Goal: Information Seeking & Learning: Learn about a topic

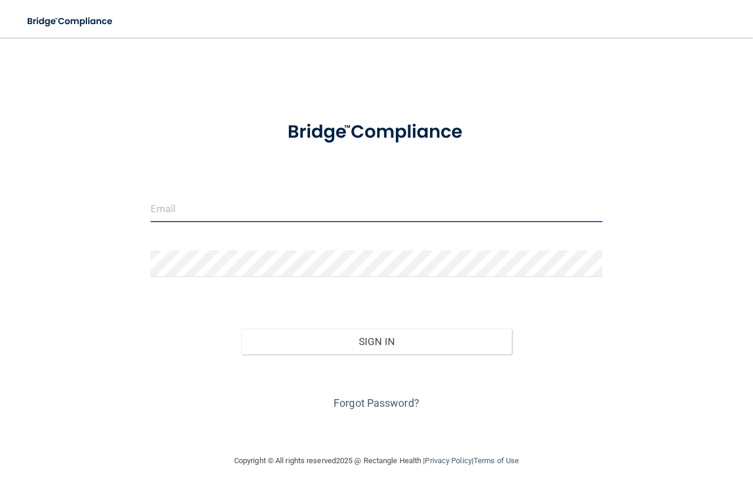
click at [186, 219] on input "email" at bounding box center [377, 209] width 452 height 26
click at [186, 212] on input "email" at bounding box center [377, 209] width 452 height 26
type input "[EMAIL_ADDRESS][DOMAIN_NAME]"
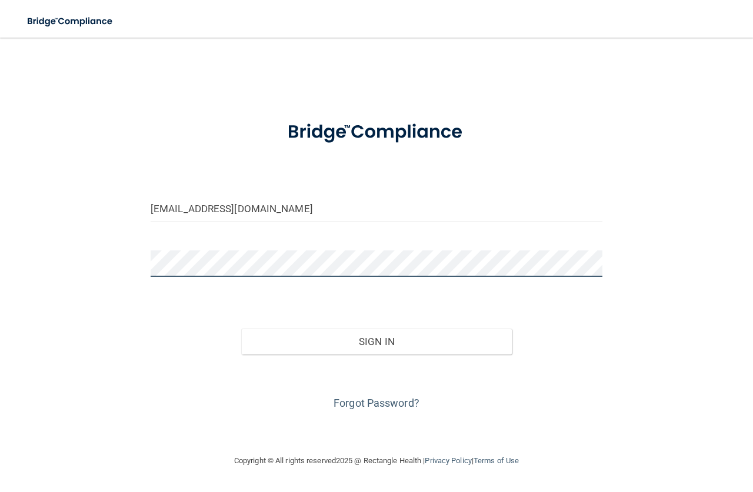
click at [241, 329] on button "Sign In" at bounding box center [376, 342] width 271 height 26
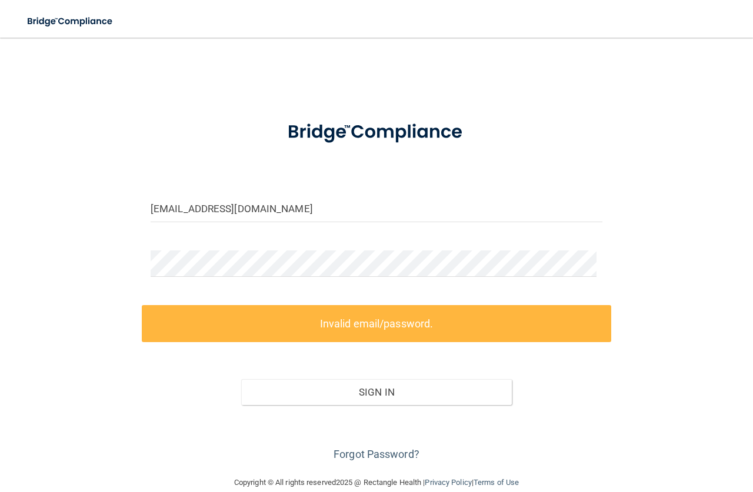
click at [380, 460] on div "Forgot Password?" at bounding box center [376, 434] width 469 height 59
click at [379, 455] on link "Forgot Password?" at bounding box center [376, 454] width 86 height 12
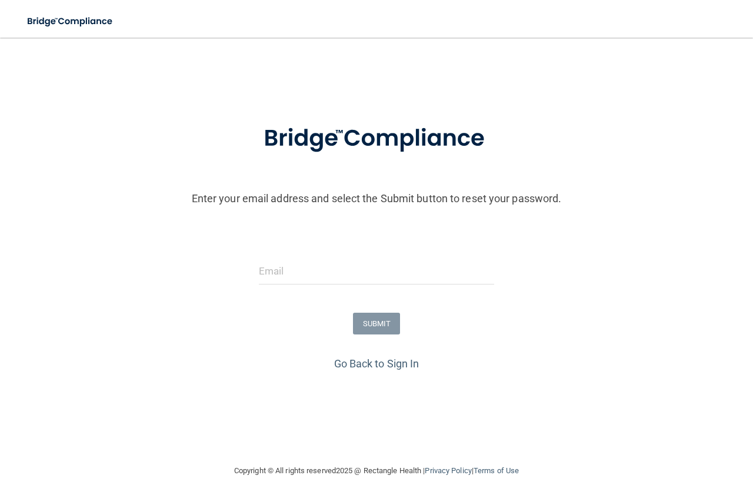
click at [507, 321] on div "SUBMIT" at bounding box center [376, 324] width 758 height 22
click at [358, 270] on input "email" at bounding box center [376, 271] width 235 height 26
drag, startPoint x: 320, startPoint y: 280, endPoint x: 333, endPoint y: 280, distance: 12.9
click at [322, 280] on input "email" at bounding box center [376, 271] width 235 height 26
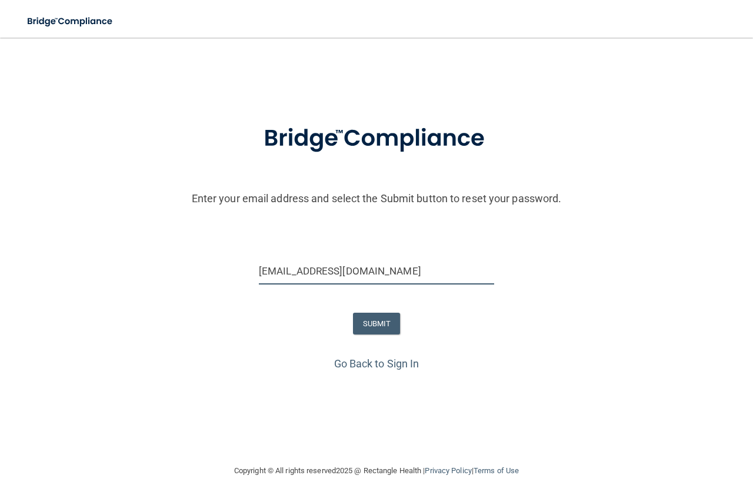
type input "[EMAIL_ADDRESS][DOMAIN_NAME]"
click at [380, 322] on button "SUBMIT" at bounding box center [377, 324] width 48 height 22
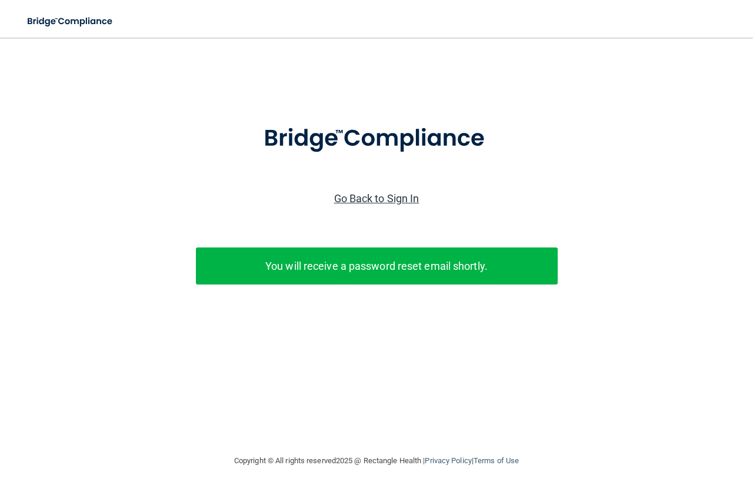
click at [387, 199] on link "Go Back to Sign In" at bounding box center [376, 198] width 85 height 12
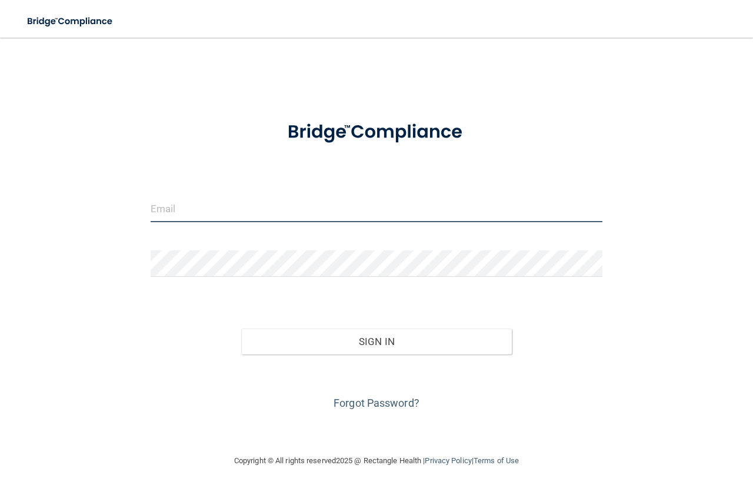
click at [198, 213] on input "email" at bounding box center [377, 209] width 452 height 26
type input "[EMAIL_ADDRESS][DOMAIN_NAME]"
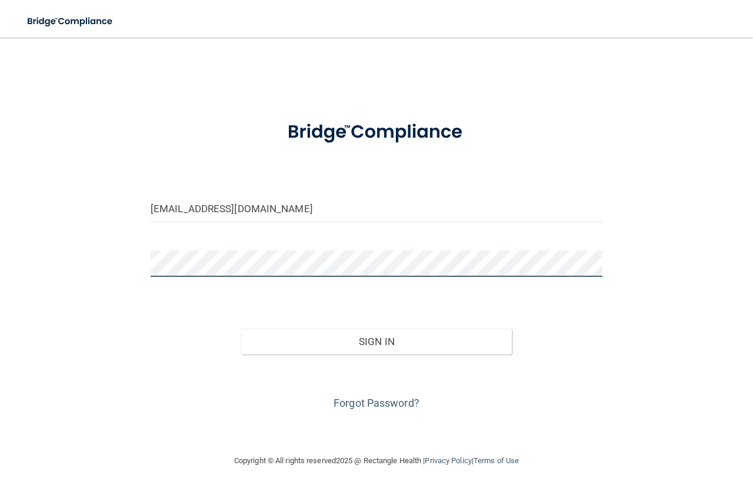
click at [241, 329] on button "Sign In" at bounding box center [376, 342] width 271 height 26
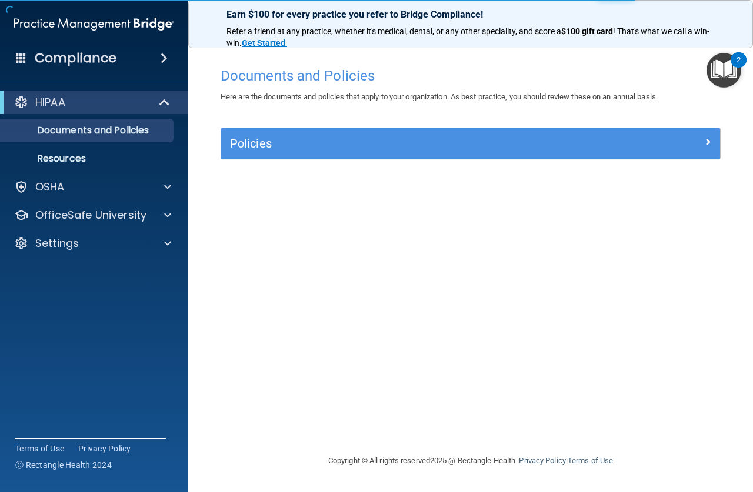
click at [532, 342] on div "Documents and Policies Here are the documents and policies that apply to your o…" at bounding box center [470, 257] width 517 height 393
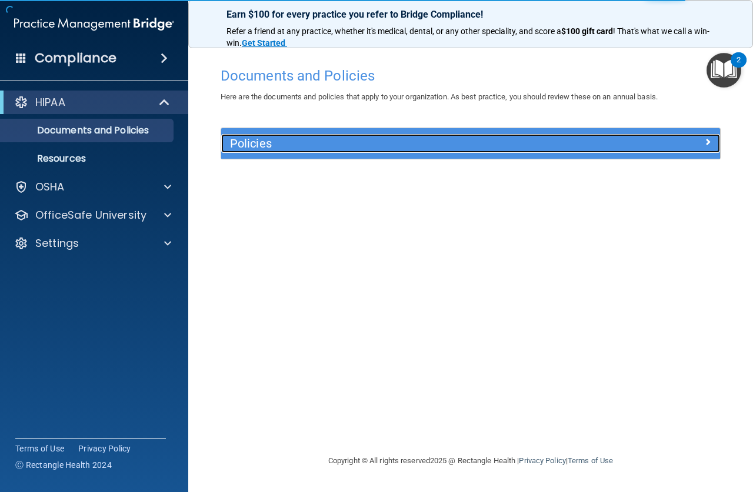
click at [576, 141] on h5 "Policies" at bounding box center [408, 143] width 356 height 13
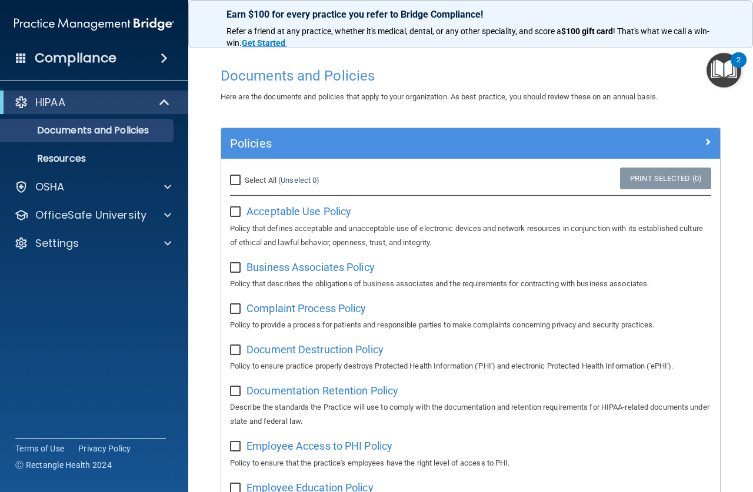
click at [723, 68] on img "Open Resource Center, 2 new notifications" at bounding box center [723, 70] width 35 height 35
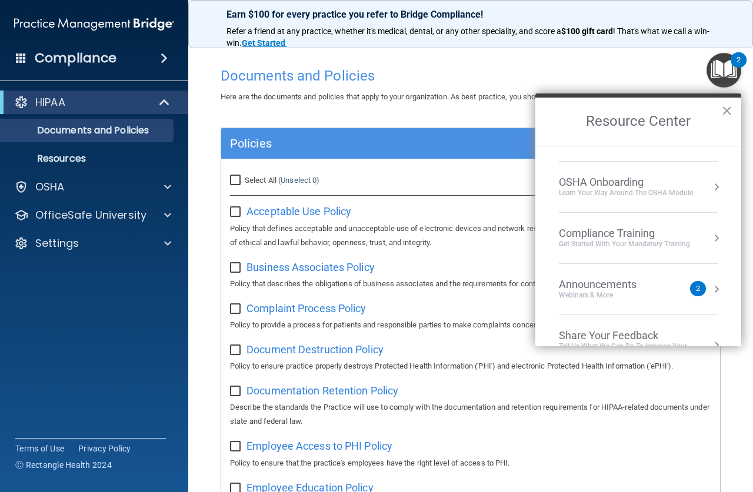
scroll to position [66, 0]
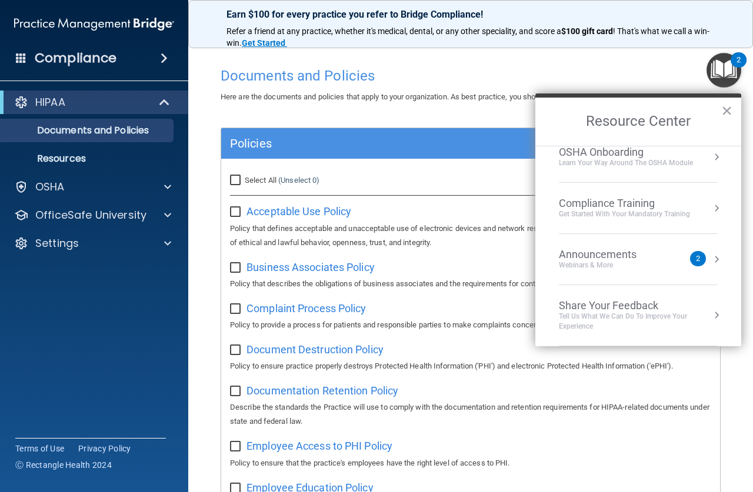
click at [617, 257] on div "Announcements" at bounding box center [609, 254] width 101 height 13
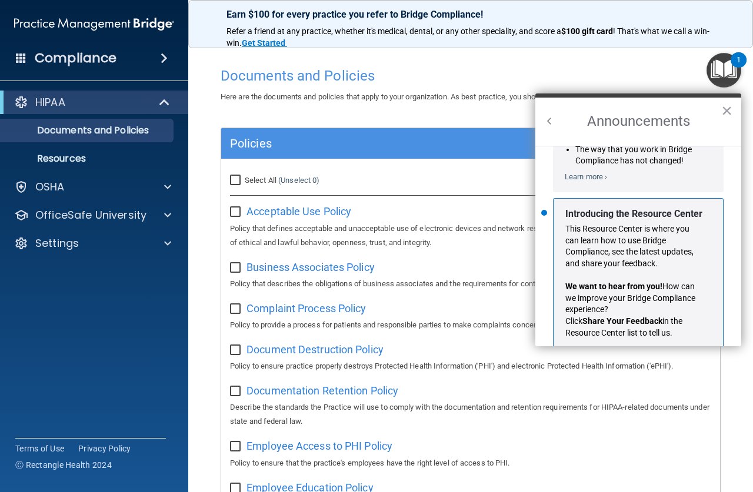
scroll to position [206, 0]
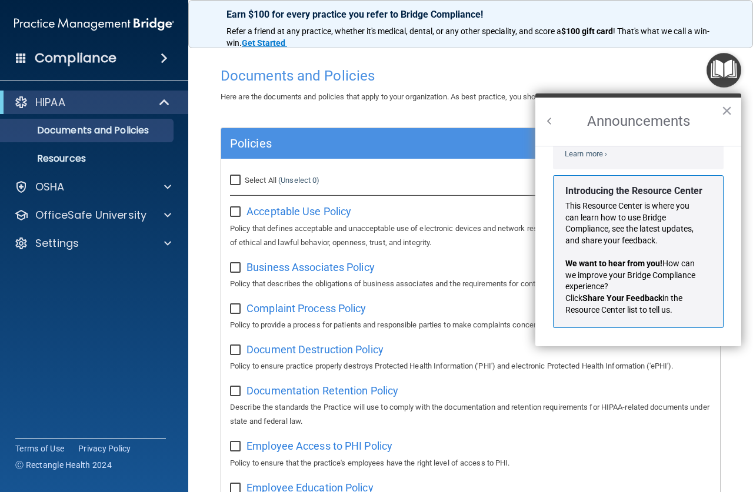
click at [729, 109] on button "×" at bounding box center [726, 110] width 11 height 19
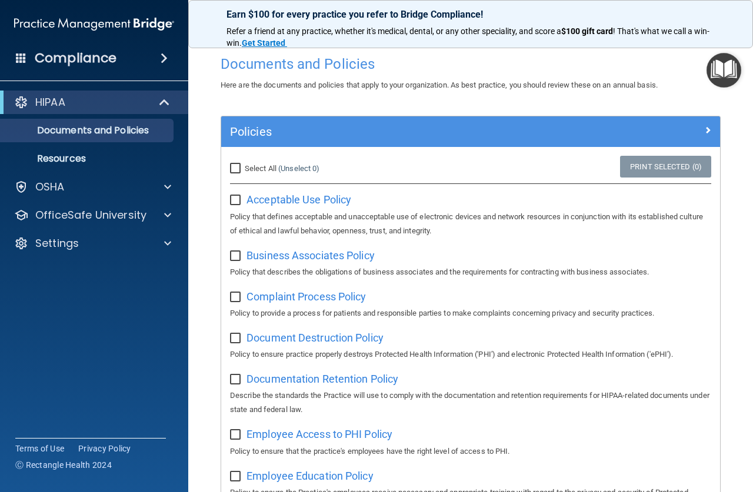
scroll to position [0, 0]
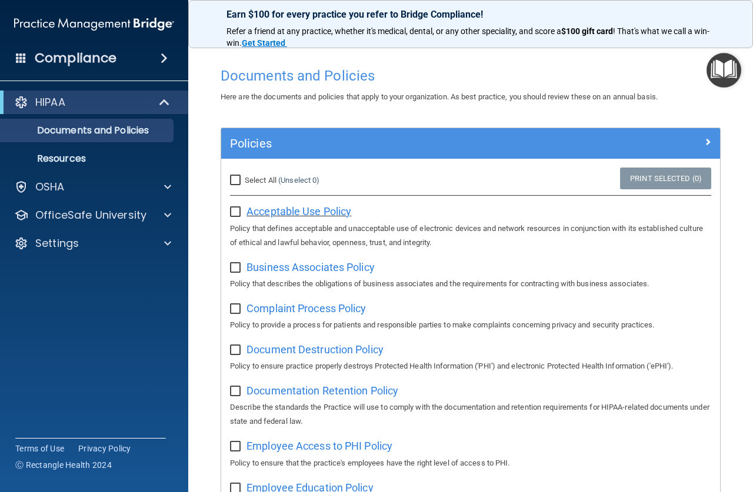
click at [281, 210] on span "Acceptable Use Policy" at bounding box center [298, 211] width 105 height 12
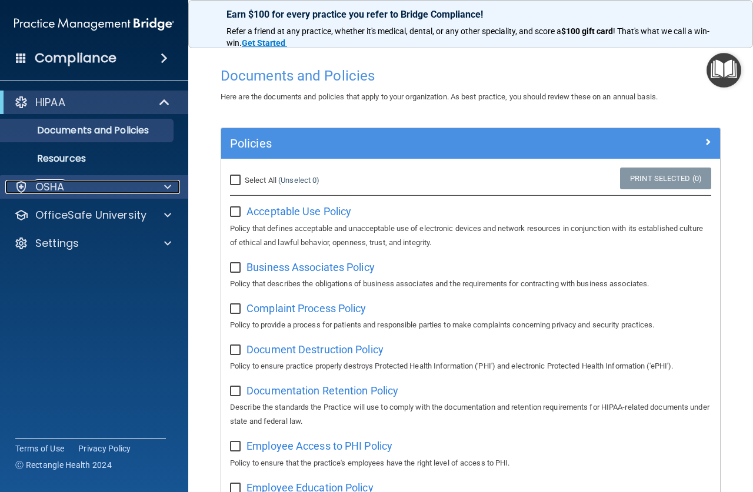
click at [63, 182] on p "OSHA" at bounding box center [49, 187] width 29 height 14
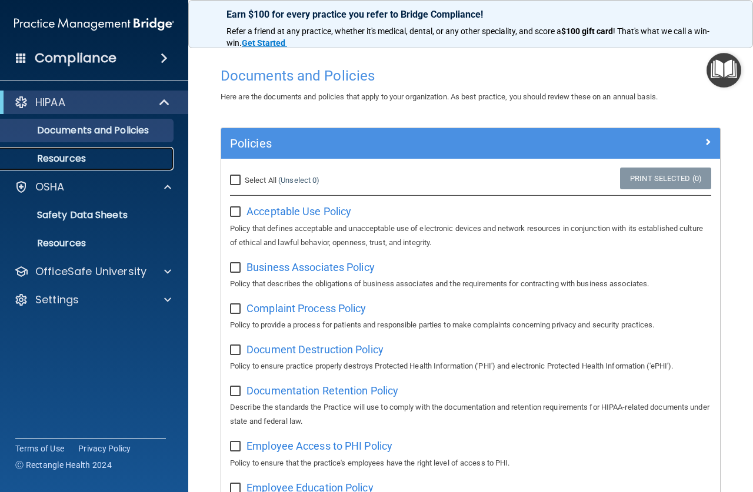
click at [66, 161] on p "Resources" at bounding box center [88, 159] width 161 height 12
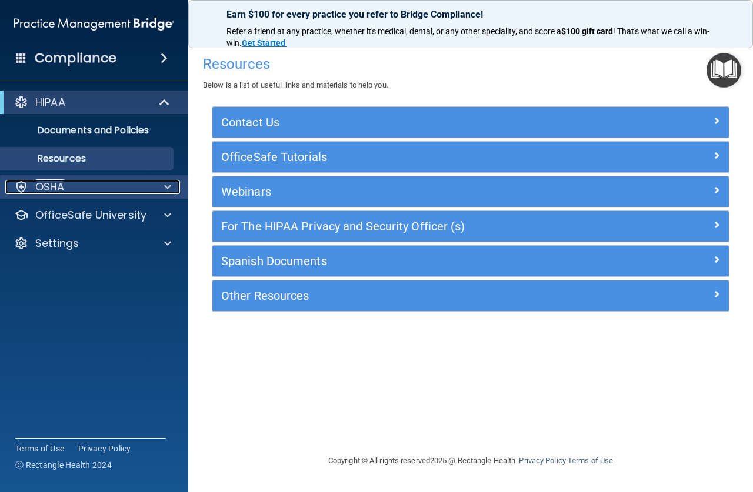
click at [76, 188] on div "OSHA" at bounding box center [78, 187] width 146 height 14
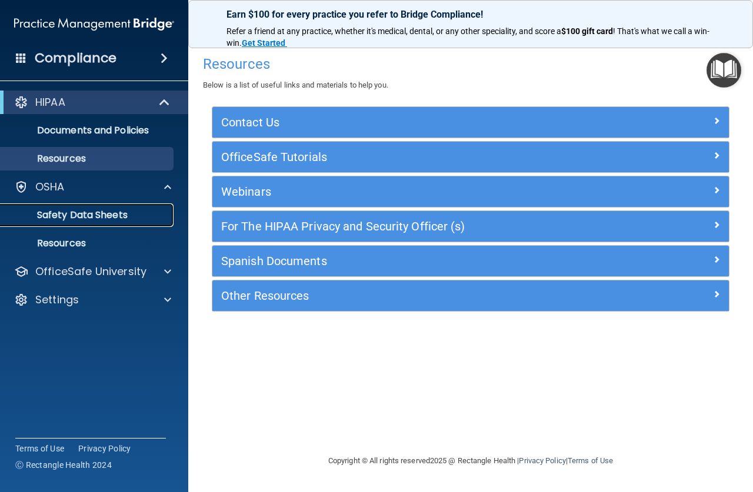
click at [68, 216] on p "Safety Data Sheets" at bounding box center [88, 215] width 161 height 12
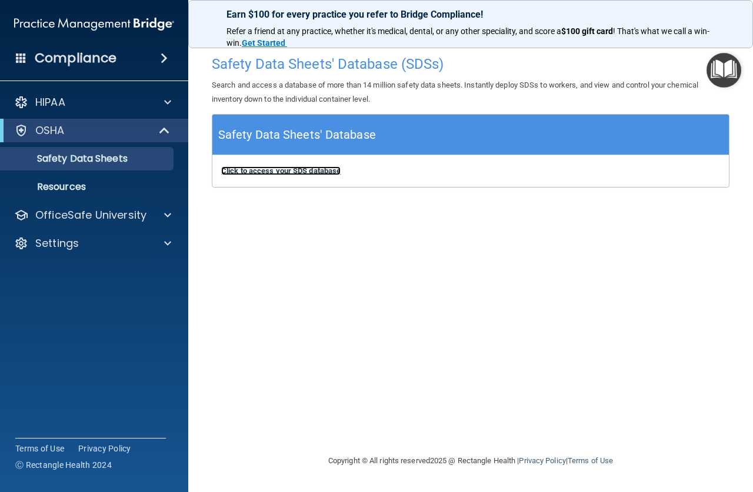
click at [250, 170] on b "Click to access your SDS database" at bounding box center [280, 170] width 119 height 9
drag, startPoint x: 89, startPoint y: 183, endPoint x: 219, endPoint y: 206, distance: 132.5
click at [89, 183] on p "Resources" at bounding box center [88, 187] width 161 height 12
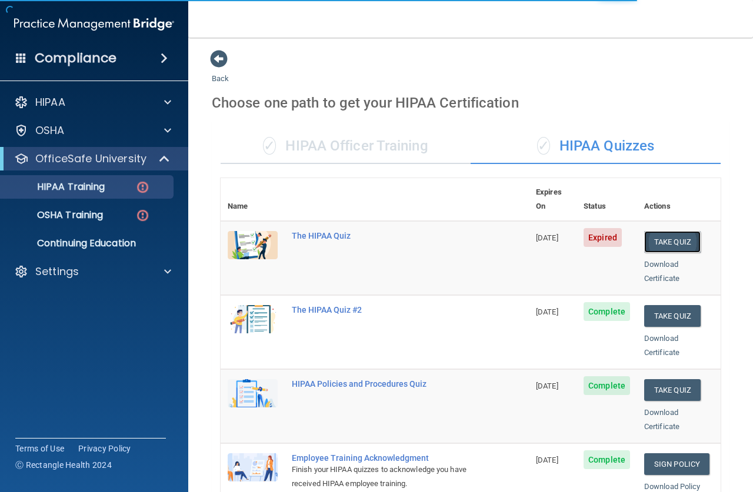
click at [658, 231] on button "Take Quiz" at bounding box center [672, 242] width 56 height 22
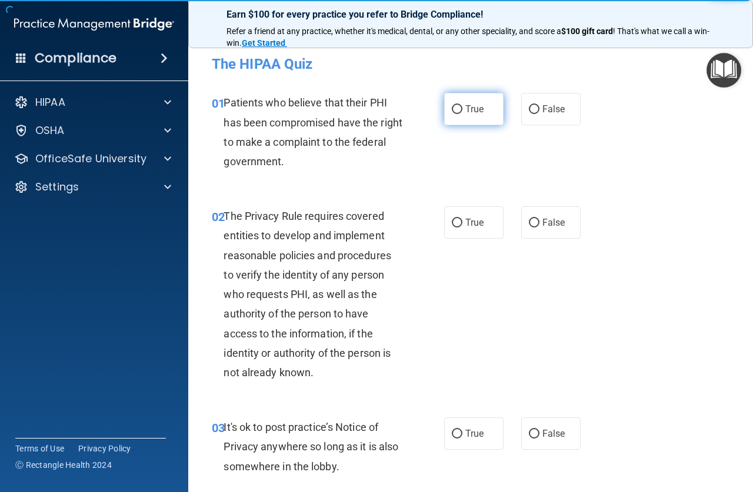
click at [473, 112] on span "True" at bounding box center [474, 108] width 18 height 11
click at [462, 112] on input "True" at bounding box center [457, 109] width 11 height 9
radio input "true"
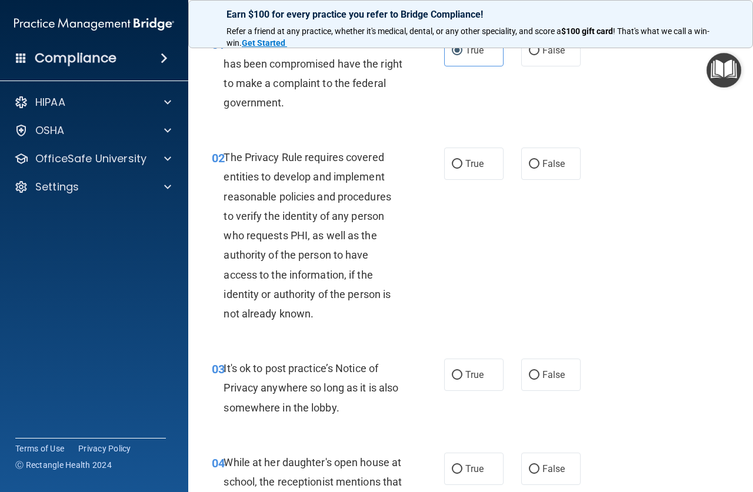
scroll to position [118, 0]
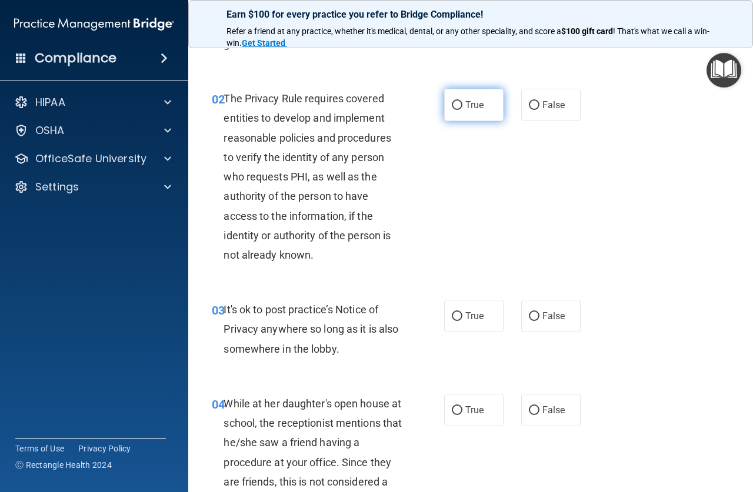
click at [460, 104] on label "True" at bounding box center [473, 105] width 59 height 32
click at [460, 104] on input "True" at bounding box center [457, 105] width 11 height 9
radio input "true"
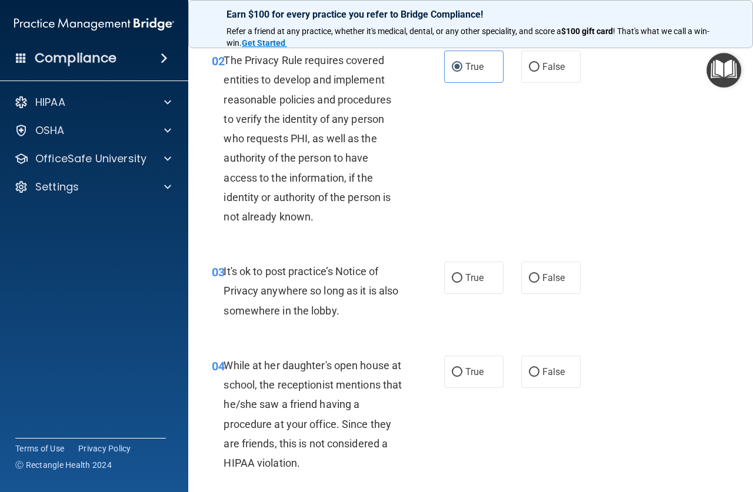
scroll to position [176, 0]
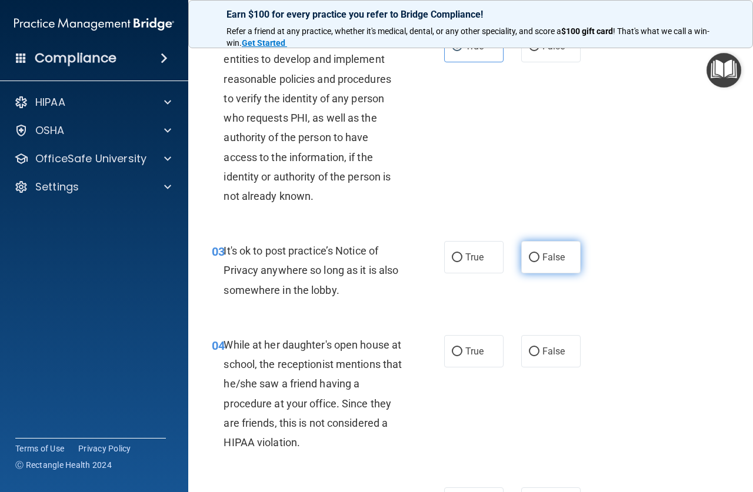
click at [533, 256] on input "False" at bounding box center [534, 257] width 11 height 9
radio input "true"
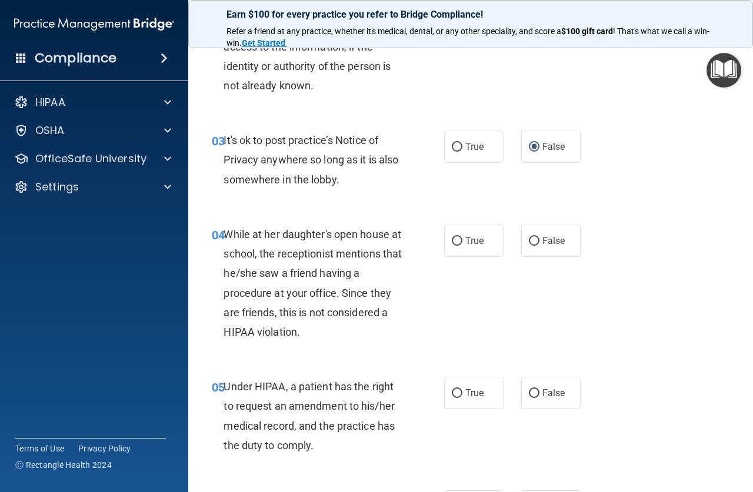
scroll to position [294, 0]
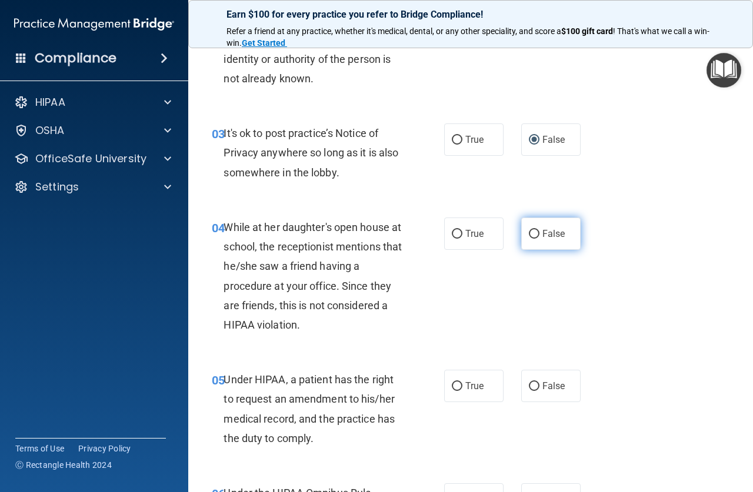
click at [534, 229] on label "False" at bounding box center [550, 234] width 59 height 32
click at [534, 230] on input "False" at bounding box center [534, 234] width 11 height 9
radio input "true"
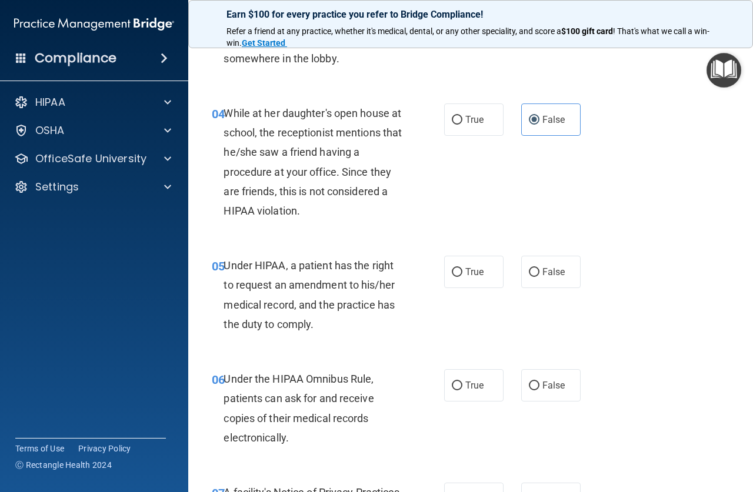
scroll to position [412, 0]
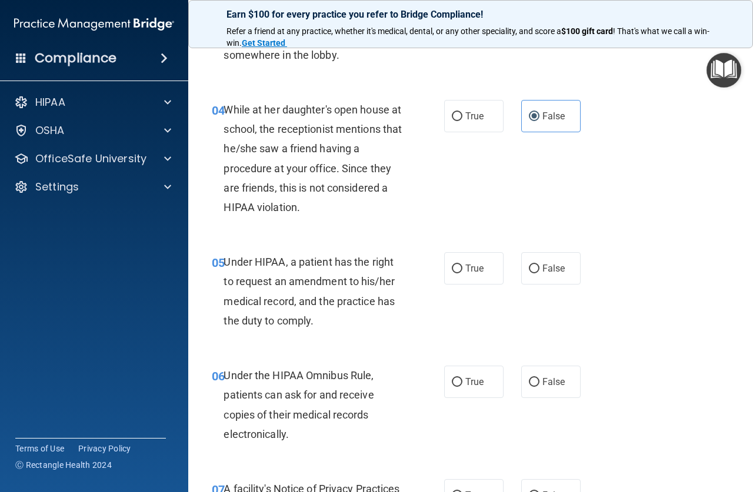
click at [511, 270] on div "True False" at bounding box center [515, 268] width 143 height 32
click at [529, 265] on input "False" at bounding box center [534, 269] width 11 height 9
radio input "true"
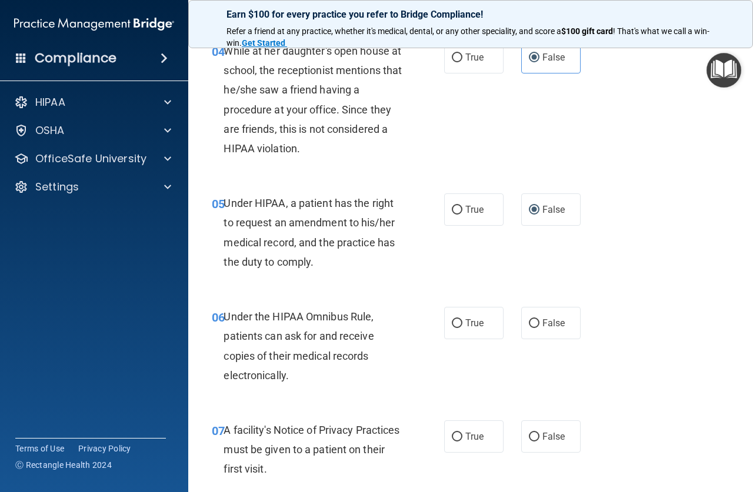
scroll to position [529, 0]
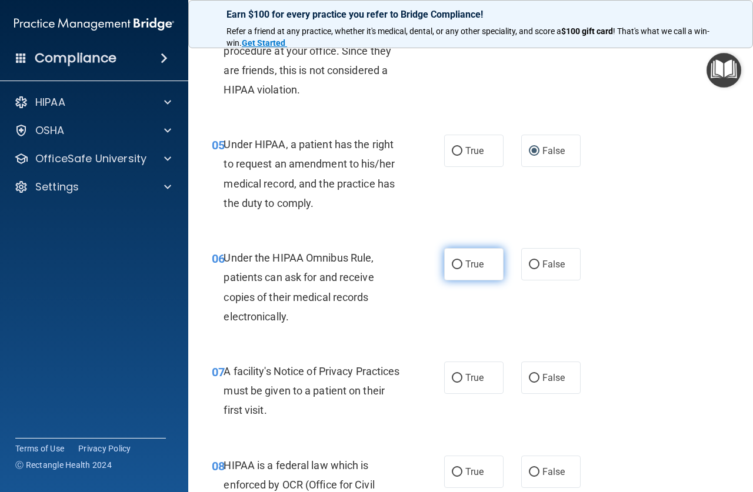
click at [467, 266] on span "True" at bounding box center [474, 264] width 18 height 11
click at [462, 266] on input "True" at bounding box center [457, 264] width 11 height 9
radio input "true"
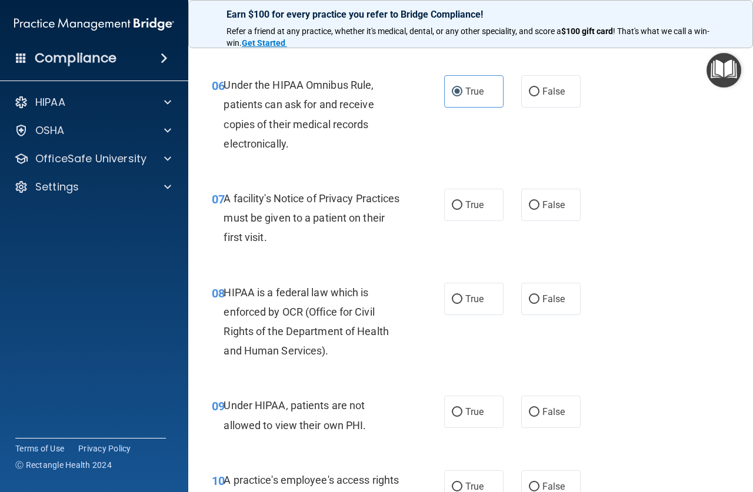
scroll to position [706, 0]
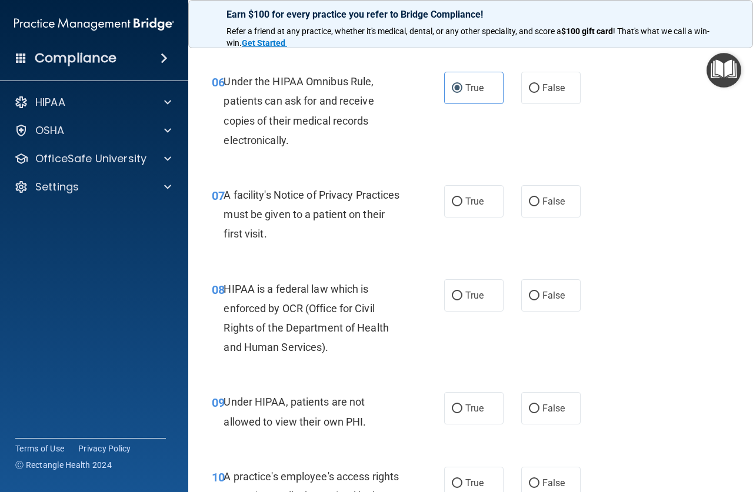
drag, startPoint x: 458, startPoint y: 195, endPoint x: 510, endPoint y: 206, distance: 53.5
click at [458, 195] on label "True" at bounding box center [473, 201] width 59 height 32
click at [458, 198] on input "True" at bounding box center [457, 202] width 11 height 9
radio input "true"
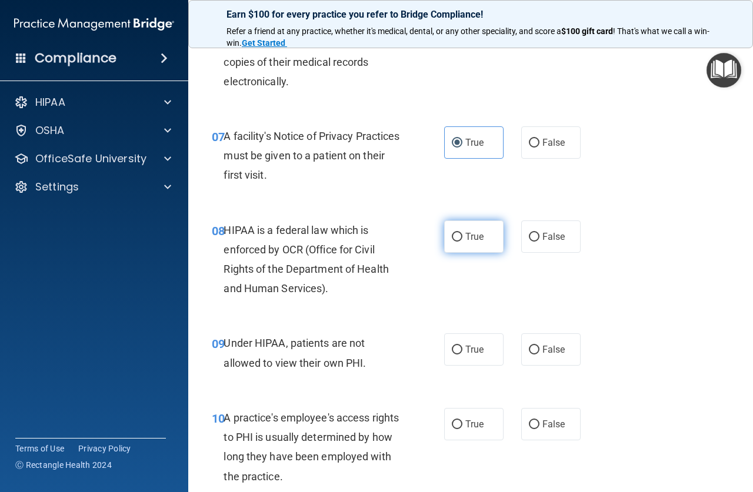
click at [453, 231] on label "True" at bounding box center [473, 236] width 59 height 32
click at [458, 238] on label "True" at bounding box center [473, 236] width 59 height 32
click at [458, 238] on input "True" at bounding box center [457, 237] width 11 height 9
radio input "true"
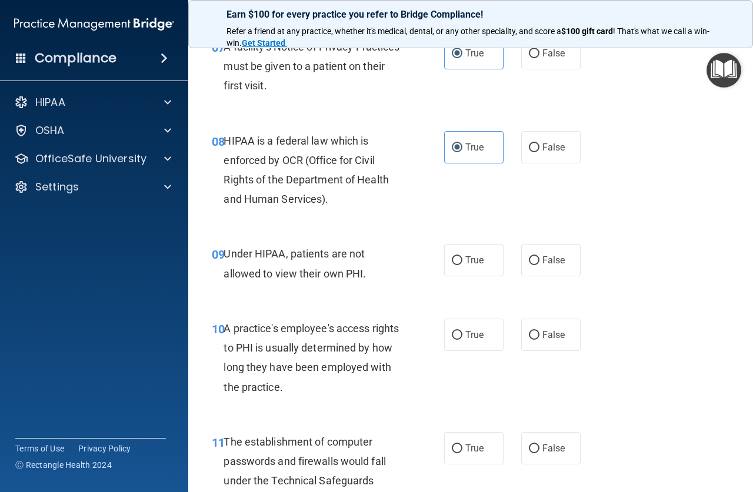
scroll to position [882, 0]
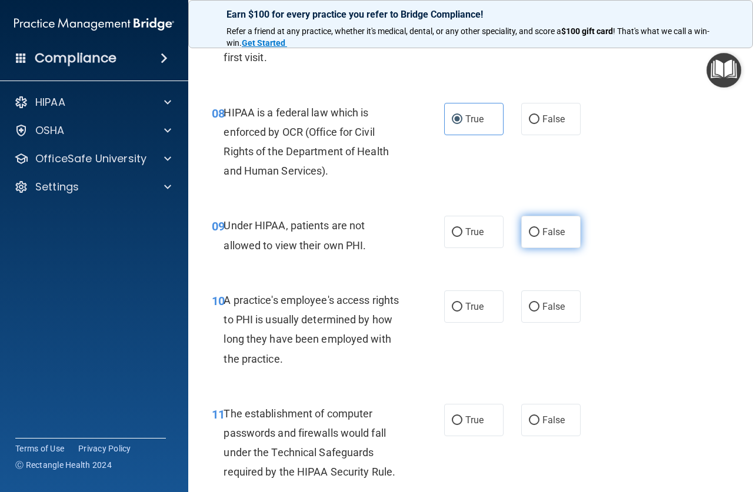
click at [533, 235] on input "False" at bounding box center [534, 232] width 11 height 9
radio input "true"
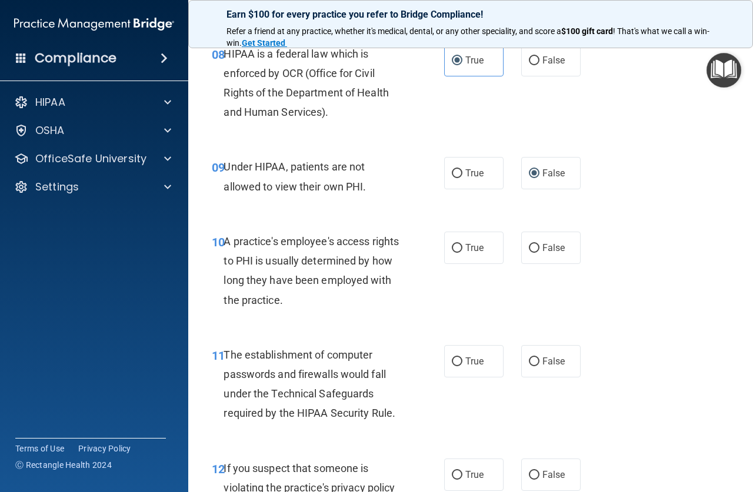
scroll to position [999, 0]
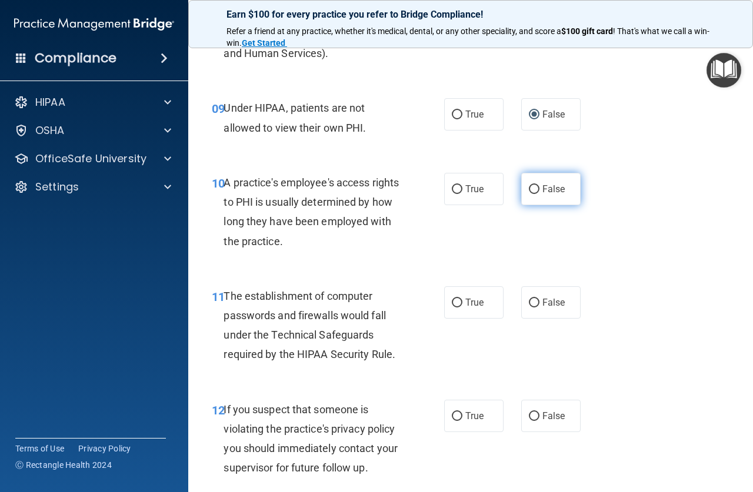
click at [521, 192] on label "False" at bounding box center [550, 189] width 59 height 32
click at [529, 192] on input "False" at bounding box center [534, 189] width 11 height 9
radio input "true"
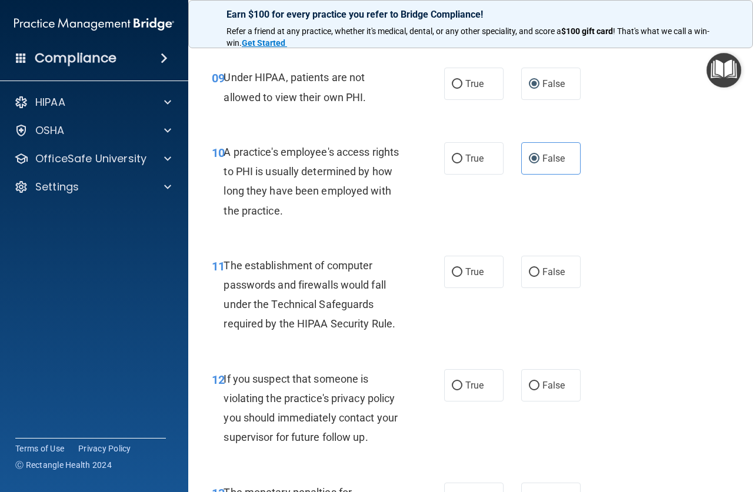
scroll to position [1117, 0]
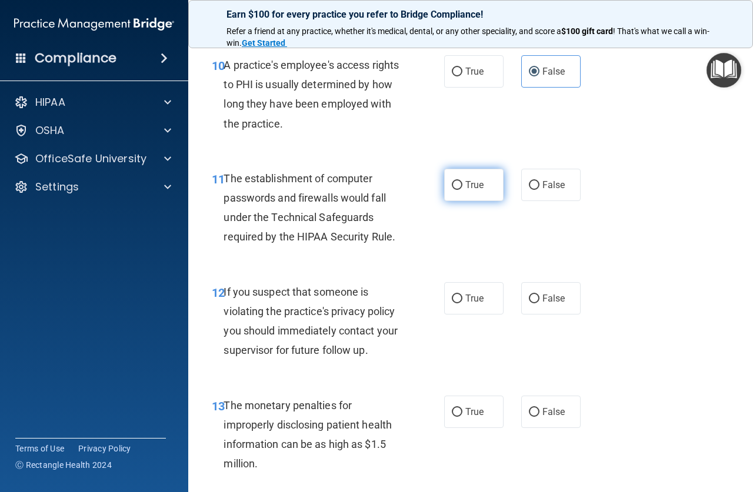
click at [460, 189] on label "True" at bounding box center [473, 185] width 59 height 32
click at [460, 189] on input "True" at bounding box center [457, 185] width 11 height 9
radio input "true"
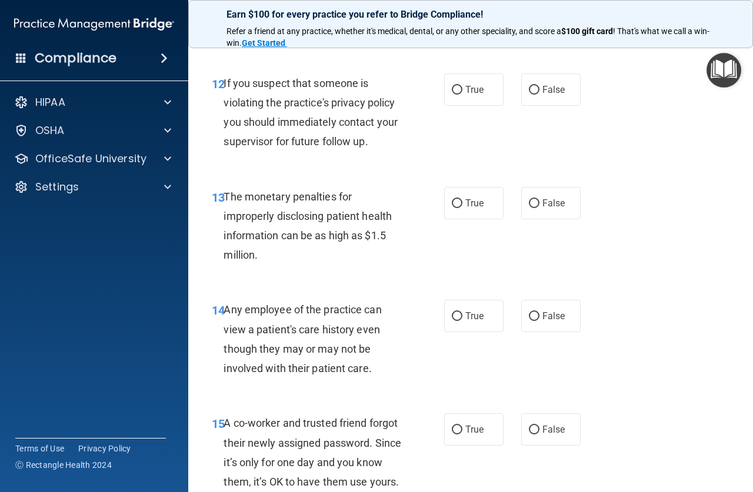
scroll to position [1352, 0]
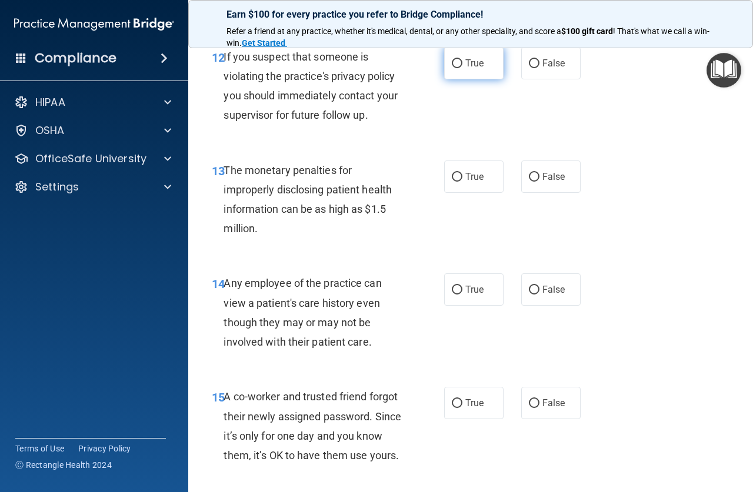
click at [452, 60] on input "True" at bounding box center [457, 63] width 11 height 9
radio input "true"
click at [459, 172] on label "True" at bounding box center [473, 177] width 59 height 32
click at [459, 173] on input "True" at bounding box center [457, 177] width 11 height 9
radio input "true"
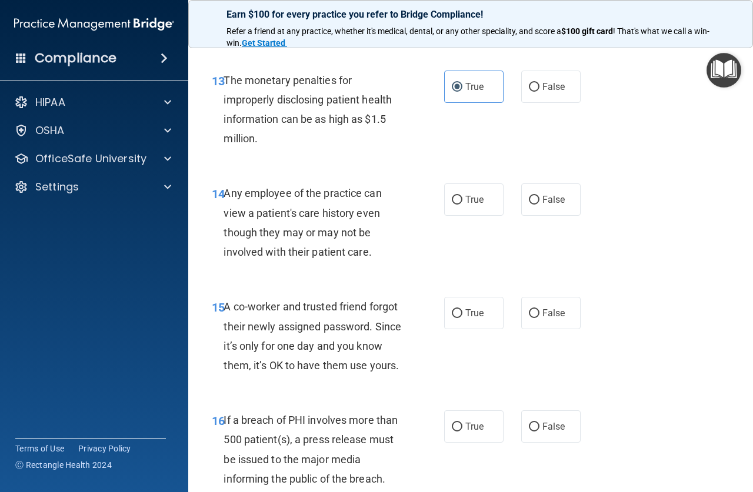
scroll to position [1470, 0]
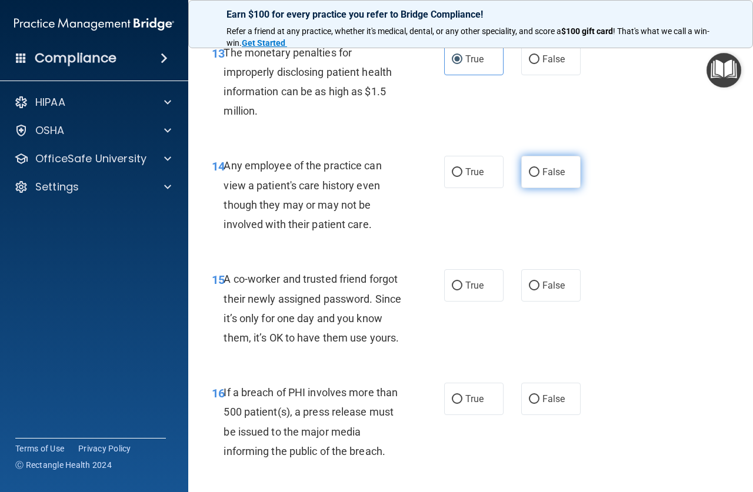
click at [523, 164] on label "False" at bounding box center [550, 172] width 59 height 32
click at [529, 168] on input "False" at bounding box center [534, 172] width 11 height 9
radio input "true"
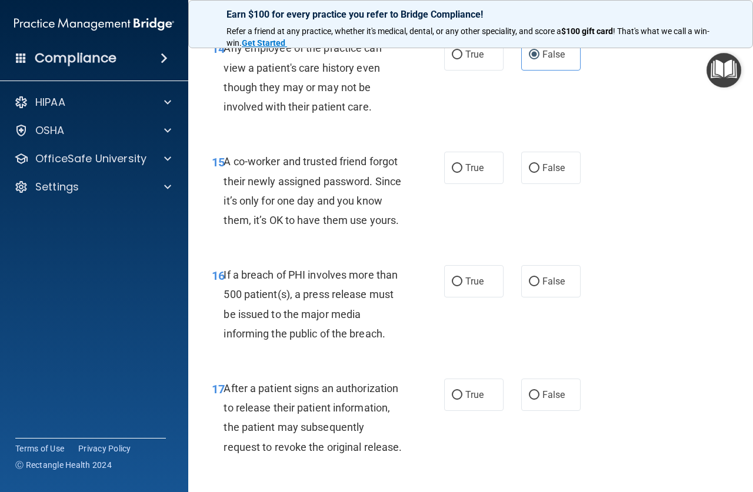
scroll to position [1646, 0]
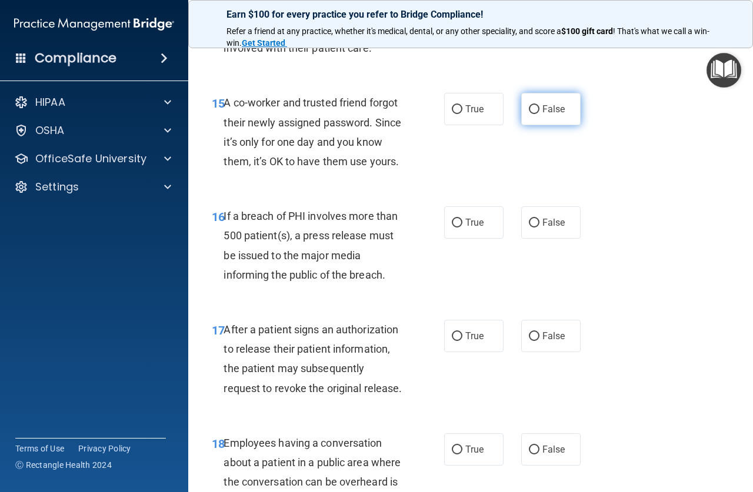
click at [525, 116] on label "False" at bounding box center [550, 109] width 59 height 32
click at [529, 114] on input "False" at bounding box center [534, 109] width 11 height 9
radio input "true"
click at [465, 228] on span "True" at bounding box center [474, 222] width 18 height 11
click at [461, 228] on input "True" at bounding box center [457, 223] width 11 height 9
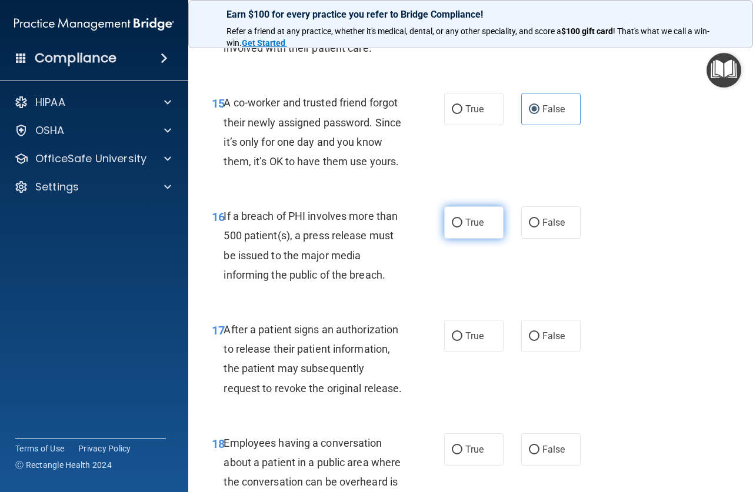
radio input "true"
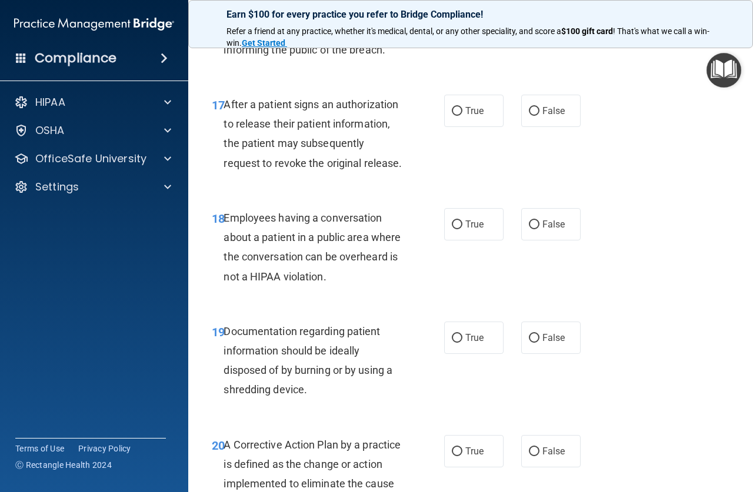
scroll to position [1881, 0]
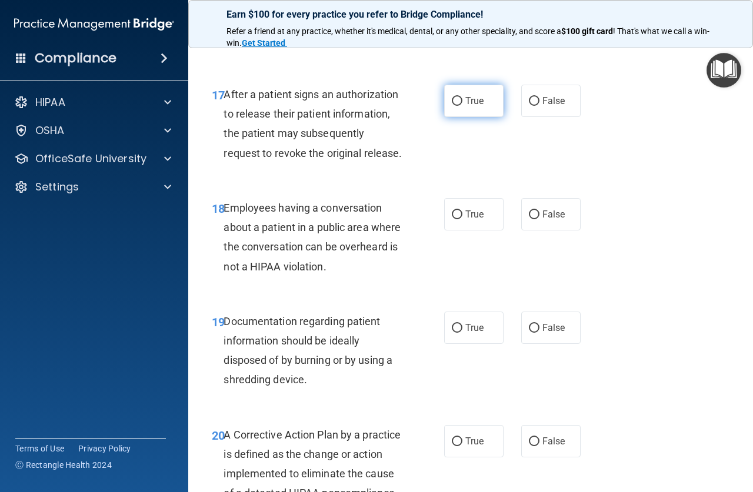
click at [459, 117] on label "True" at bounding box center [473, 101] width 59 height 32
click at [459, 106] on input "True" at bounding box center [457, 101] width 11 height 9
radio input "true"
click at [542, 220] on span "False" at bounding box center [553, 214] width 23 height 11
click at [539, 219] on input "False" at bounding box center [534, 214] width 11 height 9
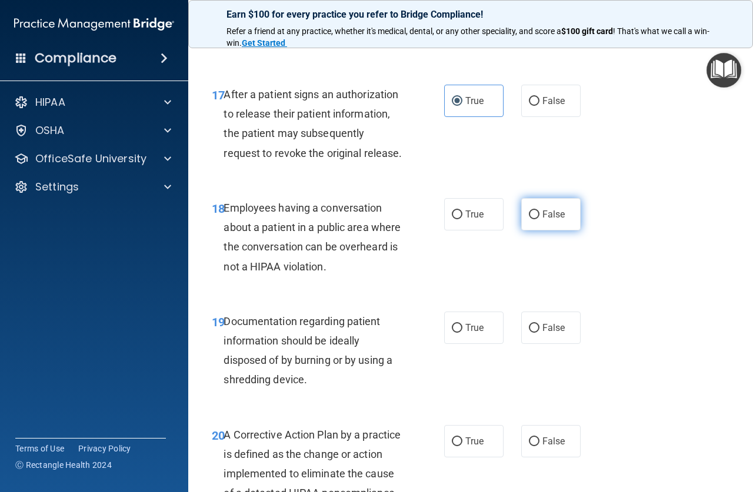
radio input "true"
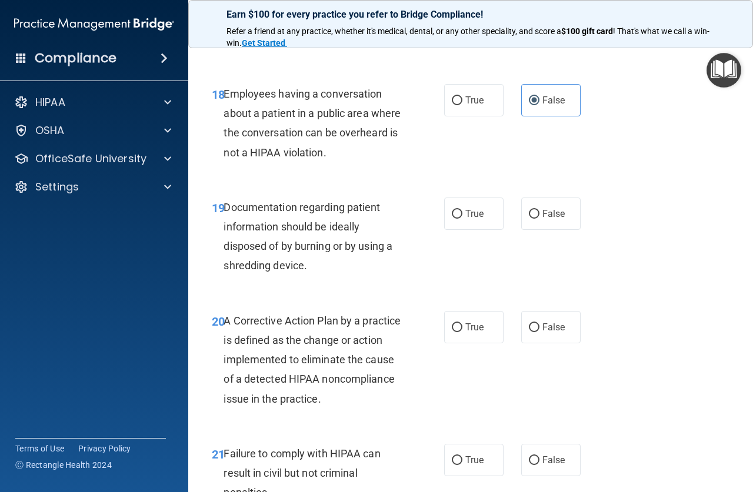
scroll to position [1999, 0]
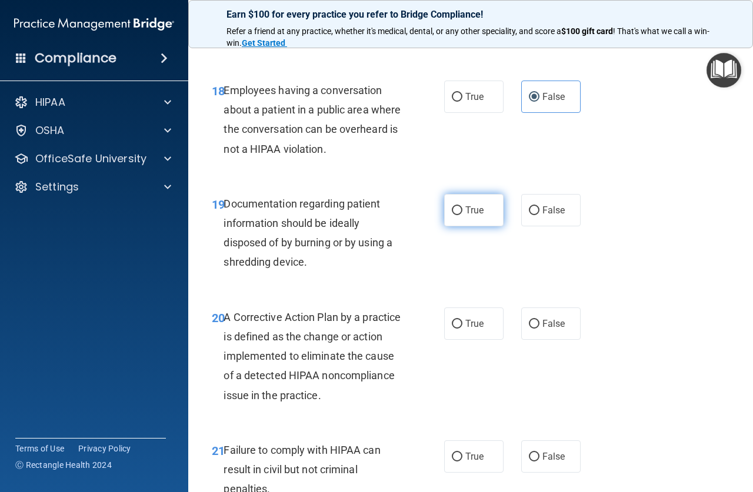
click at [465, 216] on span "True" at bounding box center [474, 210] width 18 height 11
click at [462, 215] on input "True" at bounding box center [457, 210] width 11 height 9
radio input "true"
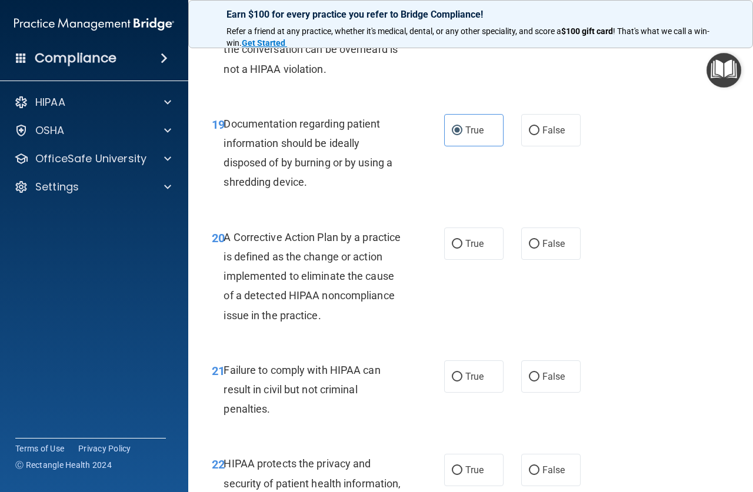
scroll to position [2234, 0]
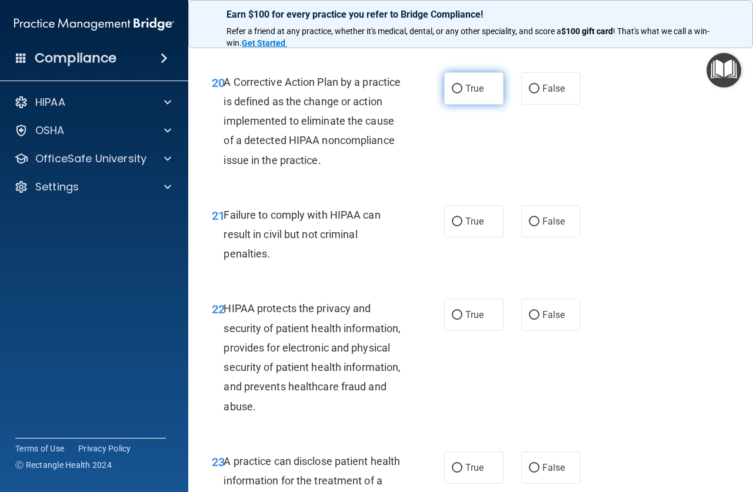
click at [475, 94] on span "True" at bounding box center [474, 88] width 18 height 11
click at [462, 93] on input "True" at bounding box center [457, 89] width 11 height 9
radio input "true"
click at [444, 238] on label "True" at bounding box center [473, 221] width 59 height 32
click at [452, 226] on input "True" at bounding box center [457, 222] width 11 height 9
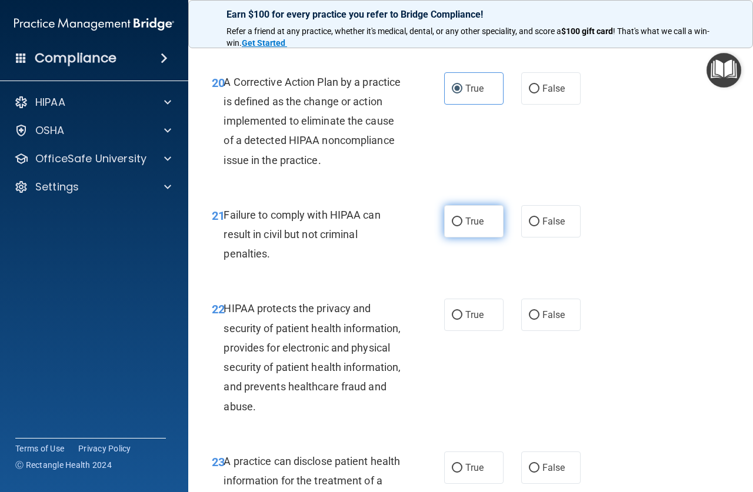
radio input "true"
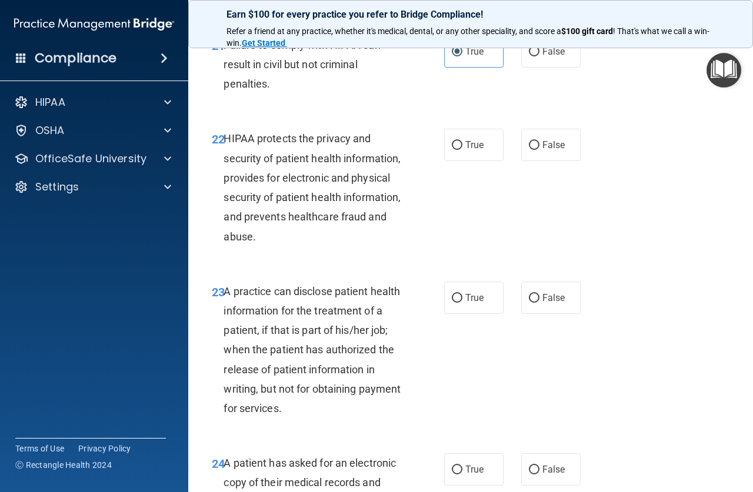
scroll to position [2411, 0]
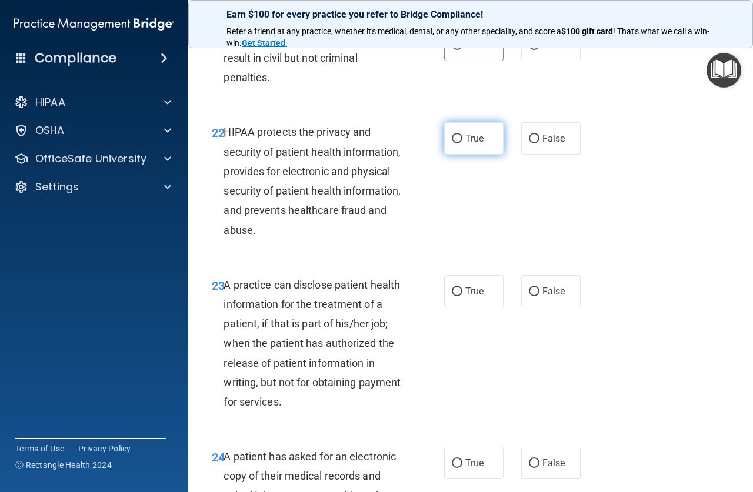
click at [456, 143] on input "True" at bounding box center [457, 139] width 11 height 9
radio input "true"
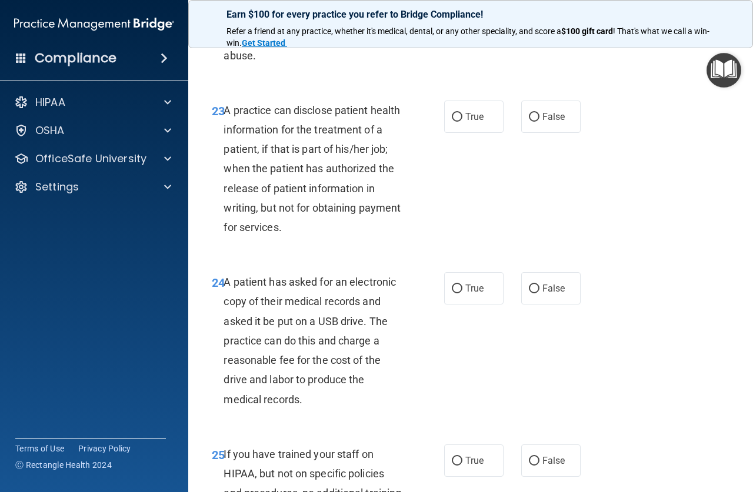
scroll to position [2587, 0]
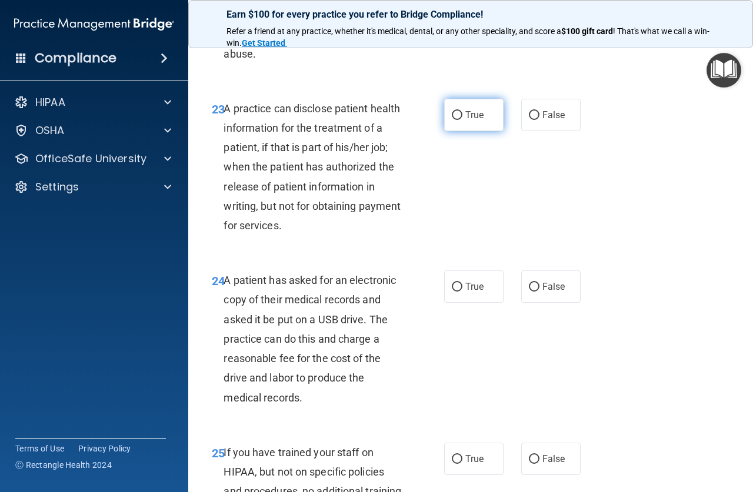
click at [465, 121] on span "True" at bounding box center [474, 114] width 18 height 11
click at [462, 120] on input "True" at bounding box center [457, 115] width 11 height 9
radio input "true"
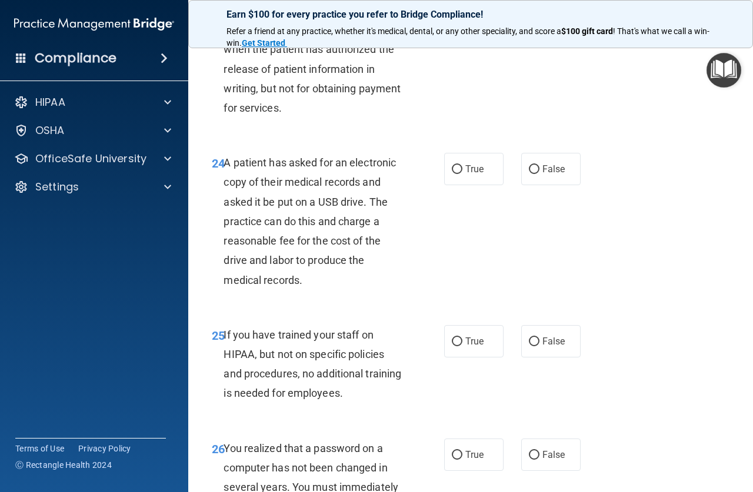
scroll to position [2763, 0]
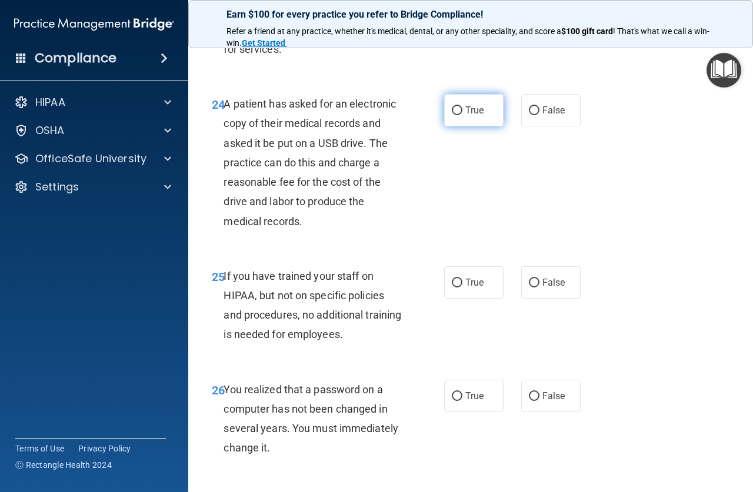
drag, startPoint x: 453, startPoint y: 145, endPoint x: 452, endPoint y: 157, distance: 11.8
click at [453, 115] on input "True" at bounding box center [457, 110] width 11 height 9
radio input "true"
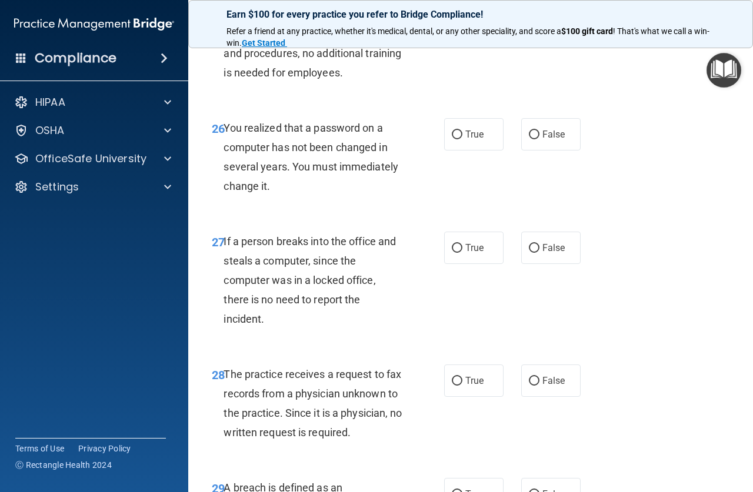
scroll to position [2998, 0]
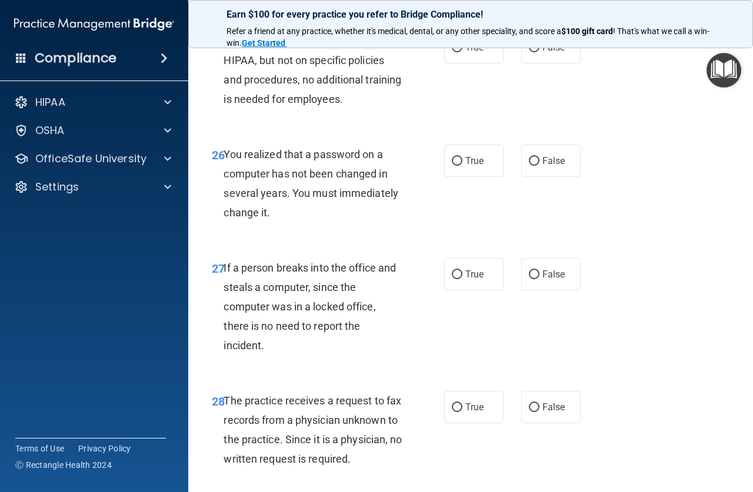
click at [514, 63] on div "True False" at bounding box center [515, 47] width 143 height 32
click at [529, 52] on input "False" at bounding box center [534, 48] width 11 height 9
radio input "true"
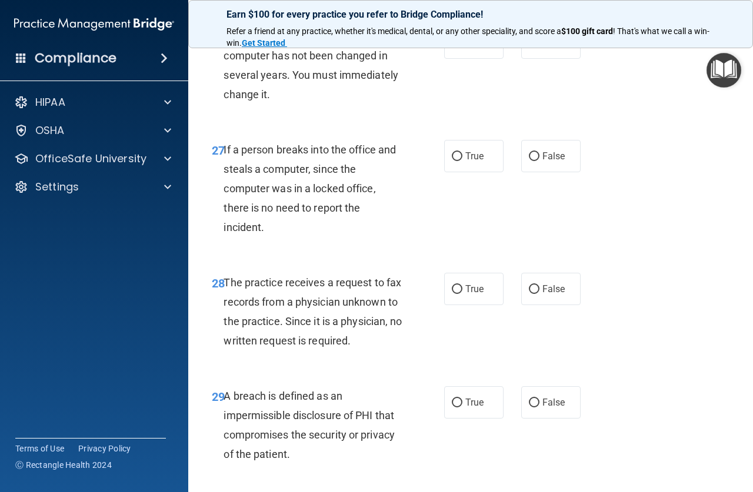
scroll to position [3116, 0]
click at [452, 48] on input "True" at bounding box center [457, 43] width 11 height 9
radio input "true"
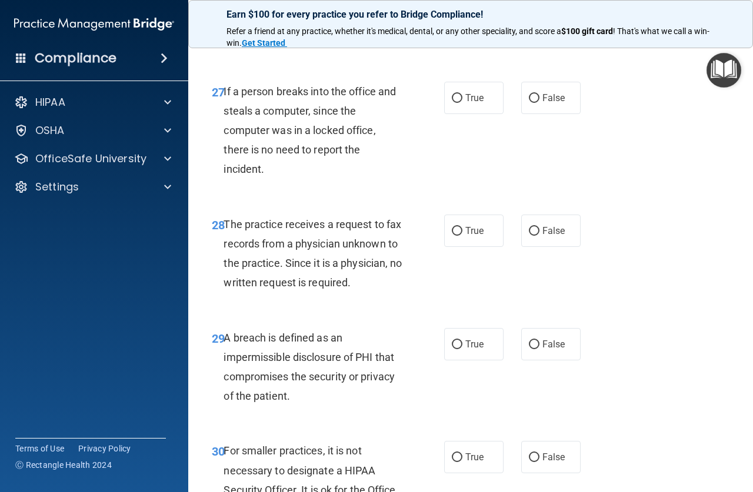
scroll to position [3234, 0]
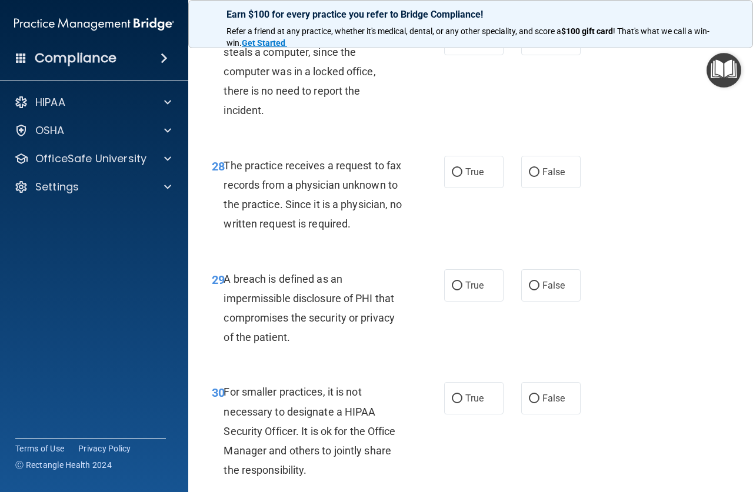
drag, startPoint x: 524, startPoint y: 83, endPoint x: 438, endPoint y: 150, distance: 108.9
click at [524, 55] on label "False" at bounding box center [550, 39] width 59 height 32
click at [529, 44] on input "False" at bounding box center [534, 39] width 11 height 9
radio input "true"
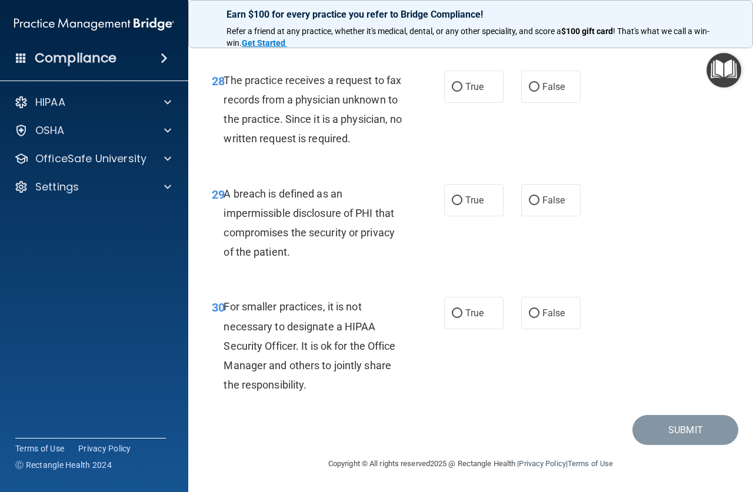
scroll to position [3351, 0]
click at [542, 92] on span "False" at bounding box center [553, 86] width 23 height 11
click at [539, 92] on input "False" at bounding box center [534, 87] width 11 height 9
radio input "true"
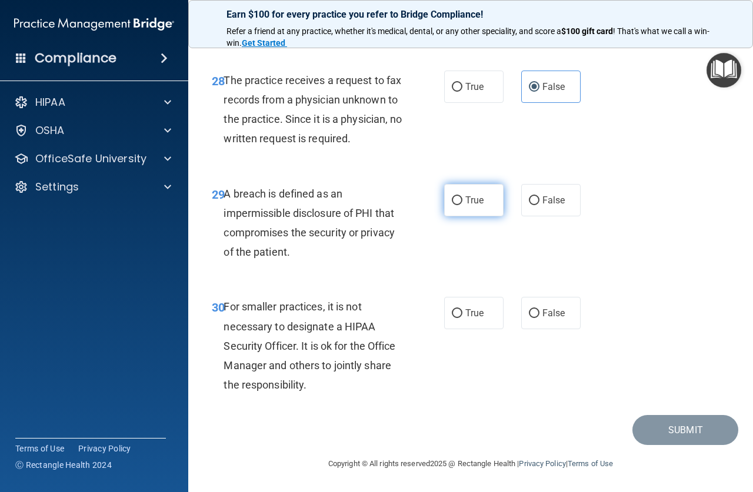
click at [452, 200] on input "True" at bounding box center [457, 200] width 11 height 9
radio input "true"
click at [529, 317] on input "False" at bounding box center [534, 313] width 11 height 9
radio input "true"
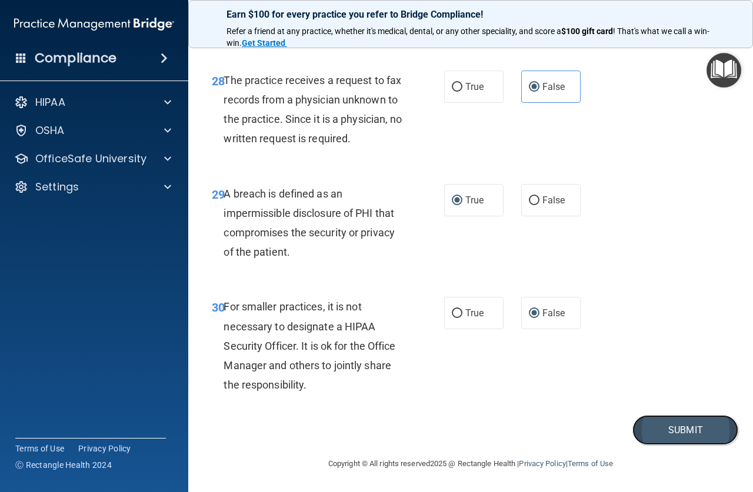
click at [638, 436] on button "Submit" at bounding box center [685, 430] width 106 height 30
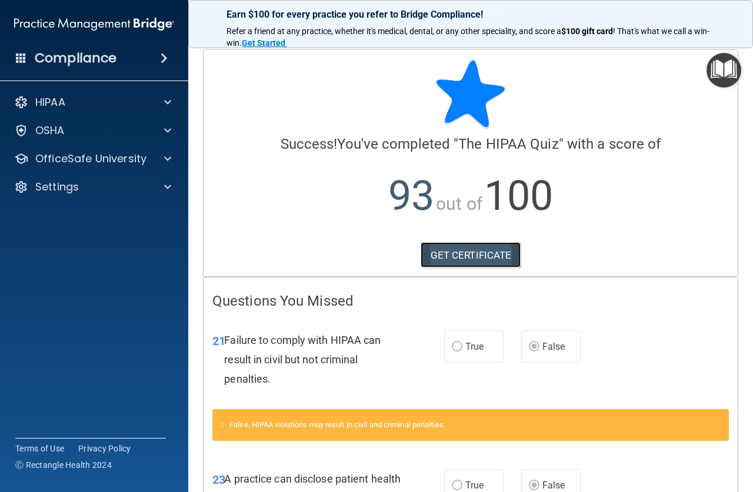
click at [463, 263] on link "GET CERTIFICATE" at bounding box center [470, 255] width 101 height 26
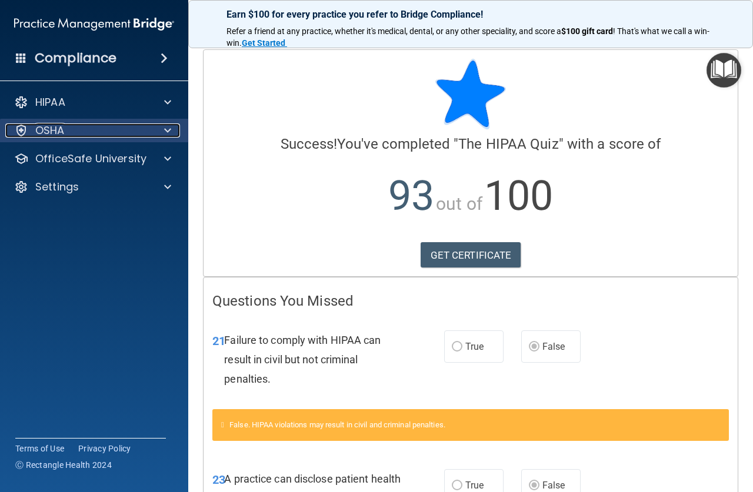
drag, startPoint x: 77, startPoint y: 125, endPoint x: 92, endPoint y: 129, distance: 15.7
click at [77, 125] on div "OSHA" at bounding box center [78, 130] width 146 height 14
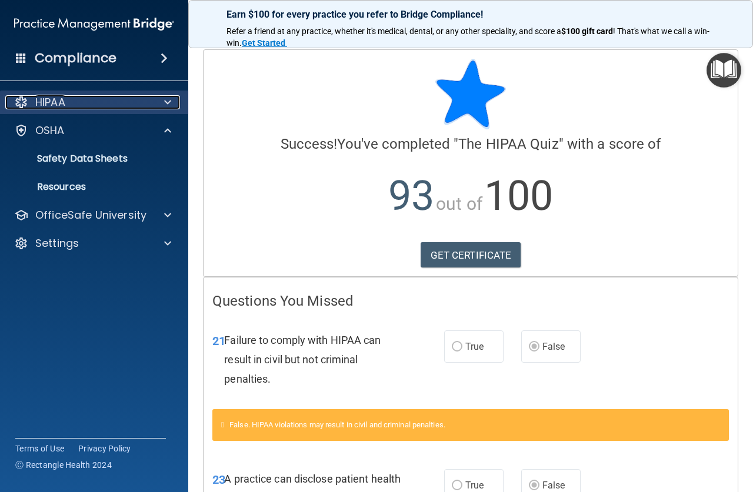
click at [67, 105] on div "HIPAA" at bounding box center [78, 102] width 146 height 14
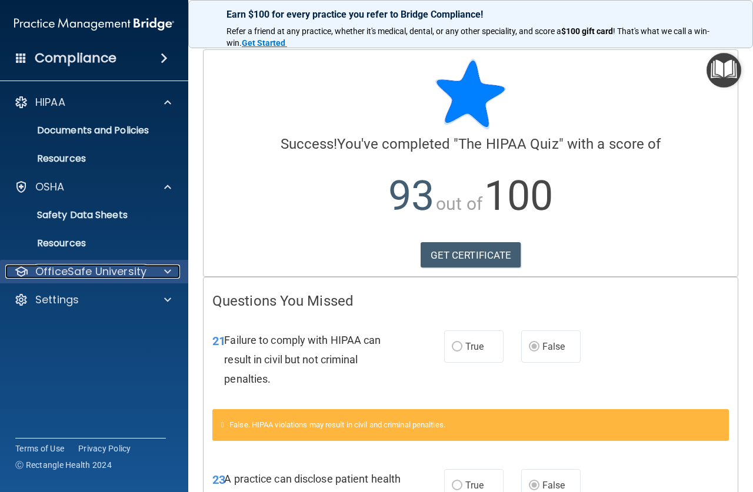
click at [78, 268] on p "OfficeSafe University" at bounding box center [90, 272] width 111 height 14
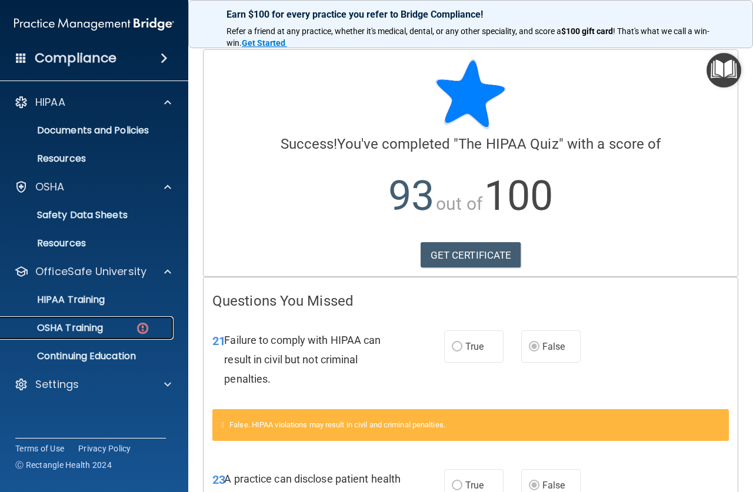
click at [76, 335] on link "OSHA Training" at bounding box center [80, 328] width 185 height 24
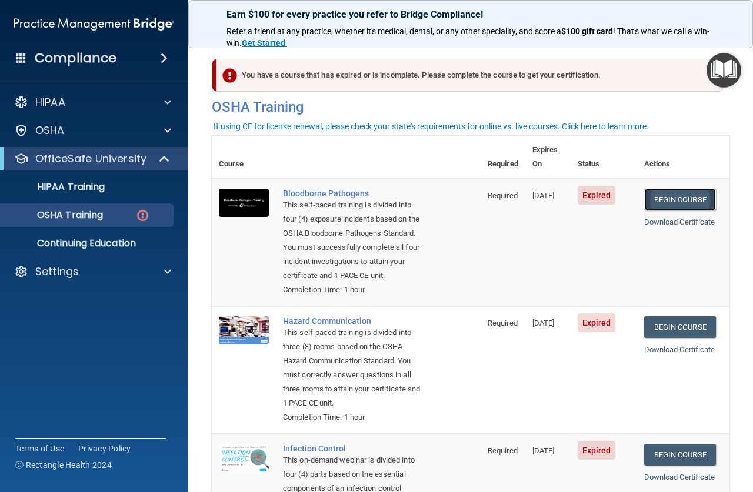
click at [686, 189] on link "Begin Course" at bounding box center [680, 200] width 72 height 22
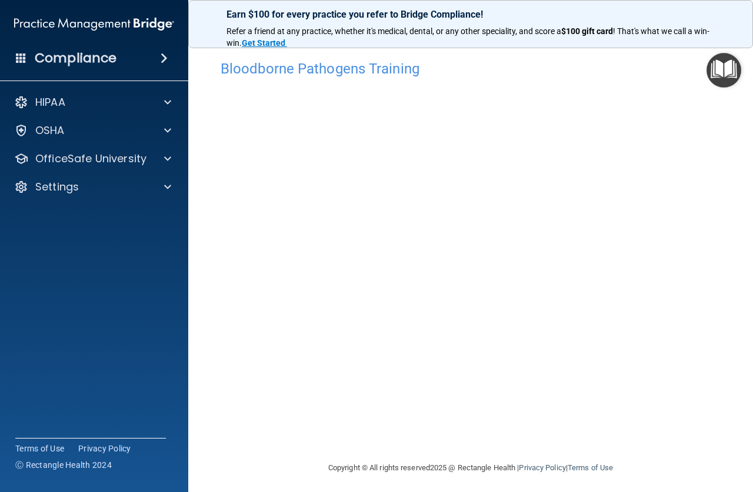
scroll to position [11, 0]
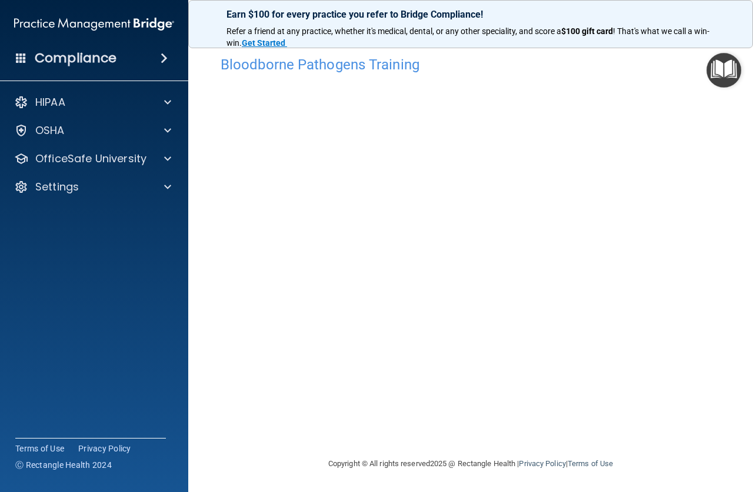
click at [727, 112] on main "Bloodborne Pathogens Training This course doesn’t expire until 07/19/2024. Are …" at bounding box center [470, 265] width 564 height 454
